Goal: Information Seeking & Learning: Learn about a topic

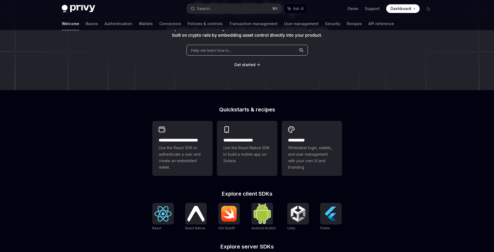
scroll to position [86, 0]
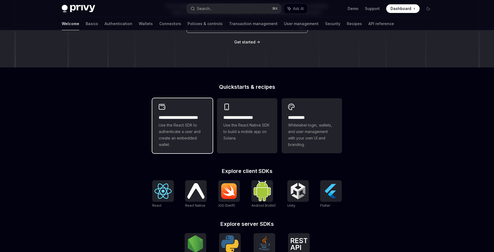
click at [172, 135] on span "Use the React SDK to authenticate a user and create an embedded wallet." at bounding box center [182, 135] width 47 height 26
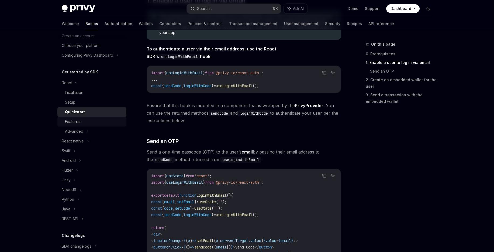
scroll to position [32, 0]
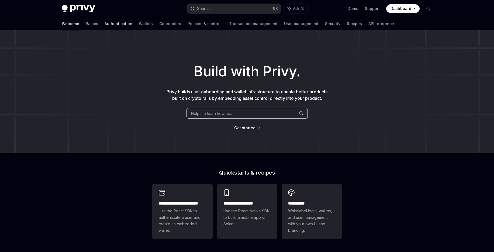
click at [105, 26] on link "Authentication" at bounding box center [119, 23] width 28 height 13
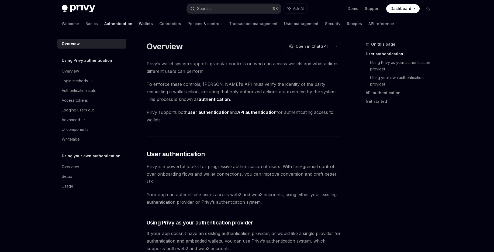
click at [139, 25] on link "Wallets" at bounding box center [146, 23] width 14 height 13
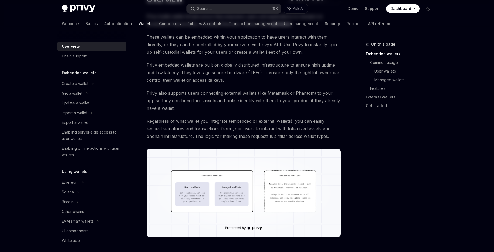
scroll to position [91, 0]
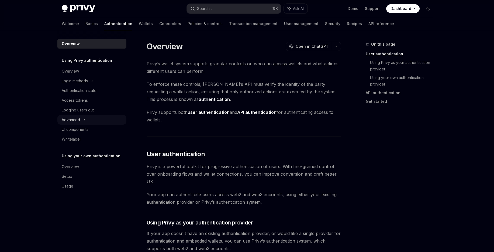
click at [83, 118] on icon at bounding box center [84, 119] width 2 height 6
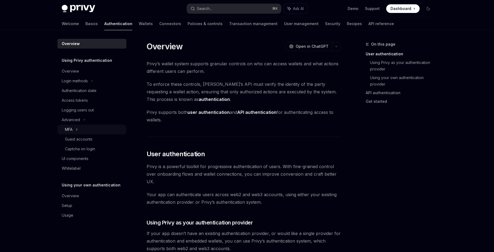
click at [78, 131] on div "MFA" at bounding box center [91, 130] width 69 height 10
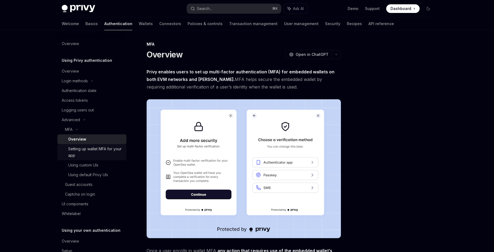
click at [80, 145] on link "Setting up wallet MFA for your app" at bounding box center [91, 152] width 69 height 16
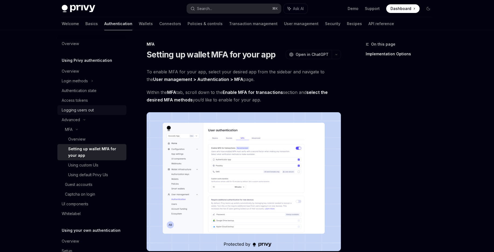
click at [87, 108] on div "Logging users out" at bounding box center [78, 110] width 32 height 6
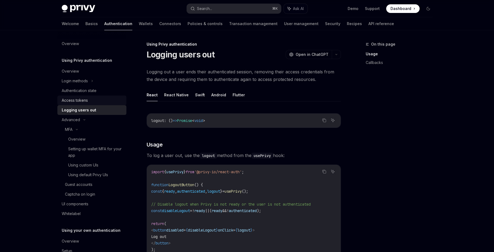
click at [84, 100] on div "Access tokens" at bounding box center [75, 100] width 26 height 6
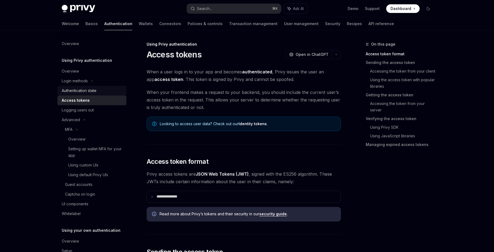
click at [85, 88] on div "Authentication state" at bounding box center [79, 90] width 35 height 6
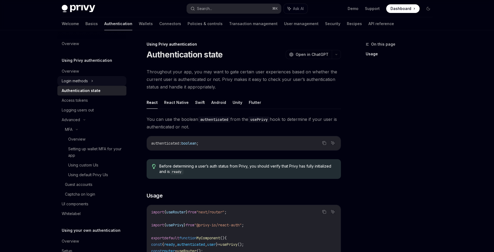
click at [84, 84] on div "Login methods" at bounding box center [75, 81] width 26 height 6
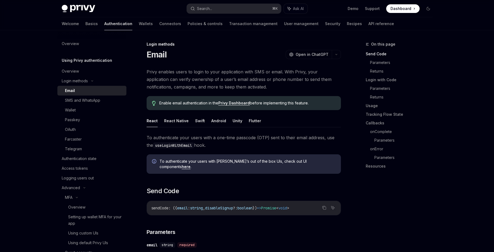
click at [83, 90] on div "Email" at bounding box center [94, 90] width 58 height 6
click at [82, 101] on div "SMS and WhatsApp" at bounding box center [82, 100] width 35 height 6
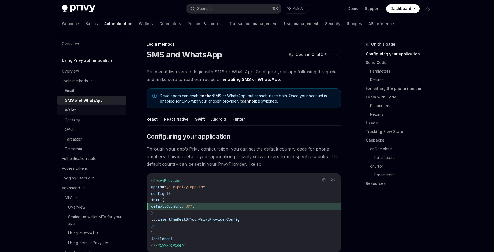
click at [83, 108] on div "Wallet" at bounding box center [94, 110] width 58 height 6
type textarea "*"
